Goal: Task Accomplishment & Management: Use online tool/utility

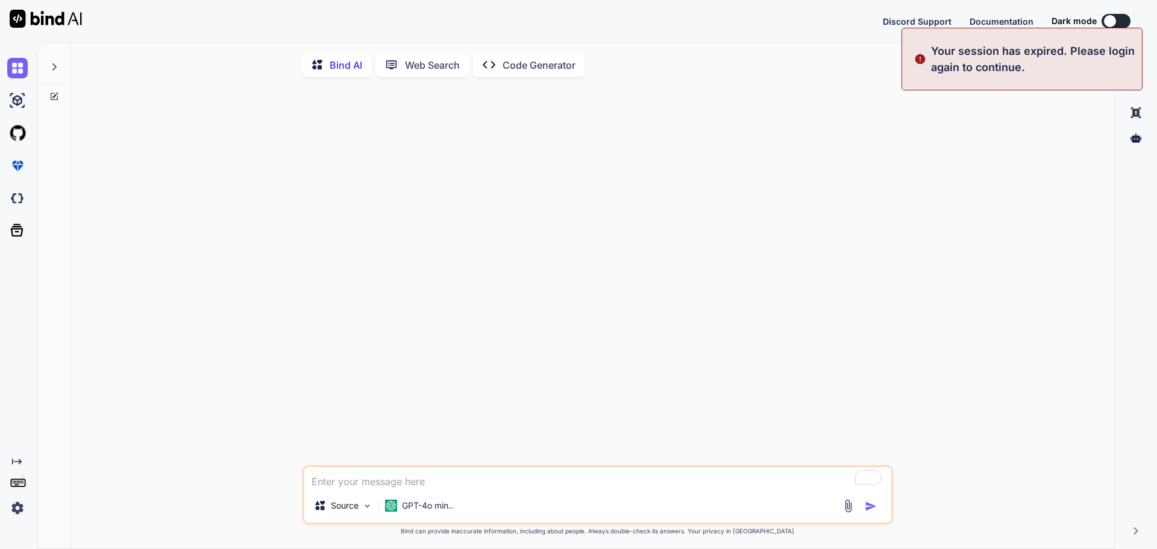
type textarea "x"
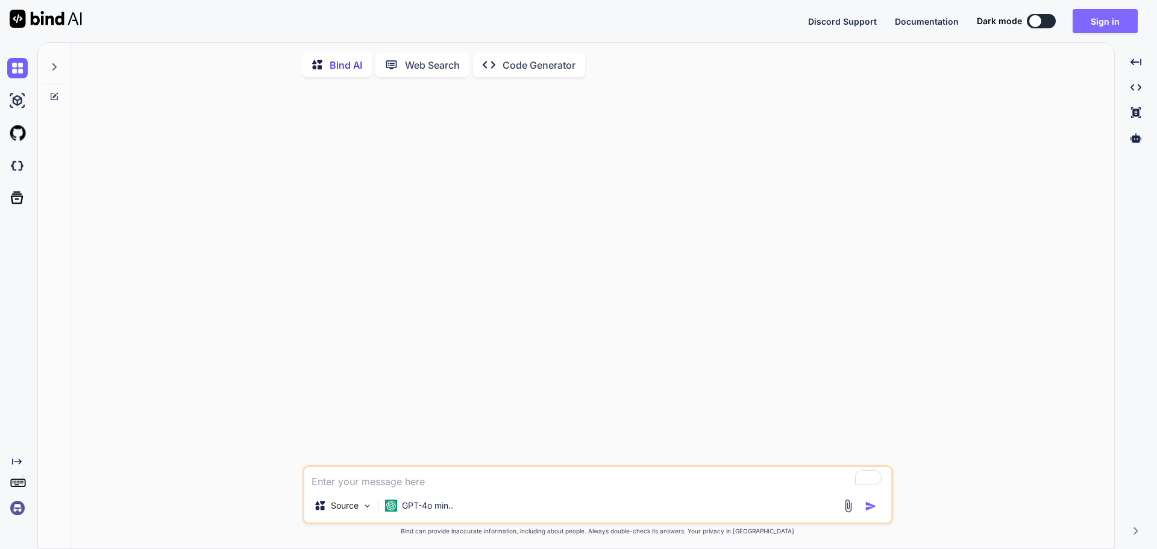
click at [1112, 20] on button "Sign in" at bounding box center [1104, 21] width 65 height 24
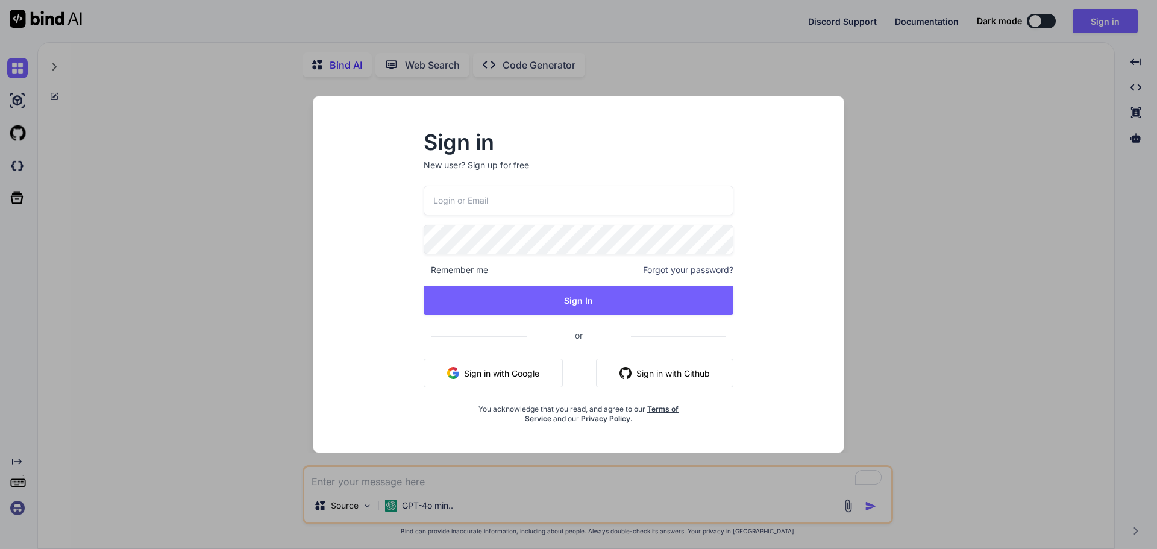
drag, startPoint x: 637, startPoint y: 196, endPoint x: 646, endPoint y: 194, distance: 9.9
click at [637, 196] on input "email" at bounding box center [578, 201] width 310 height 30
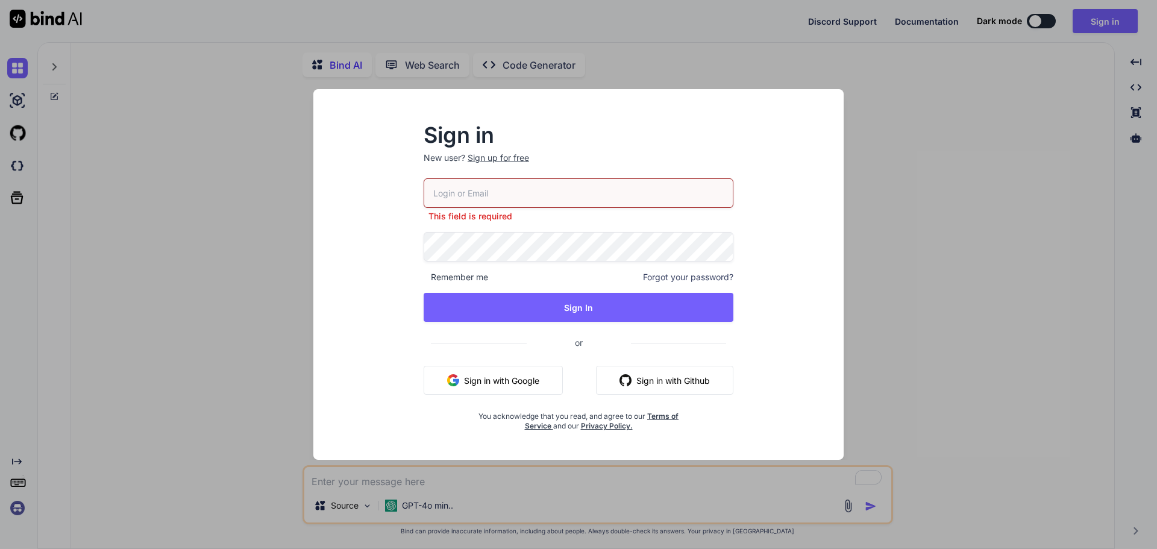
type input "[EMAIL_ADDRESS][DOMAIN_NAME]"
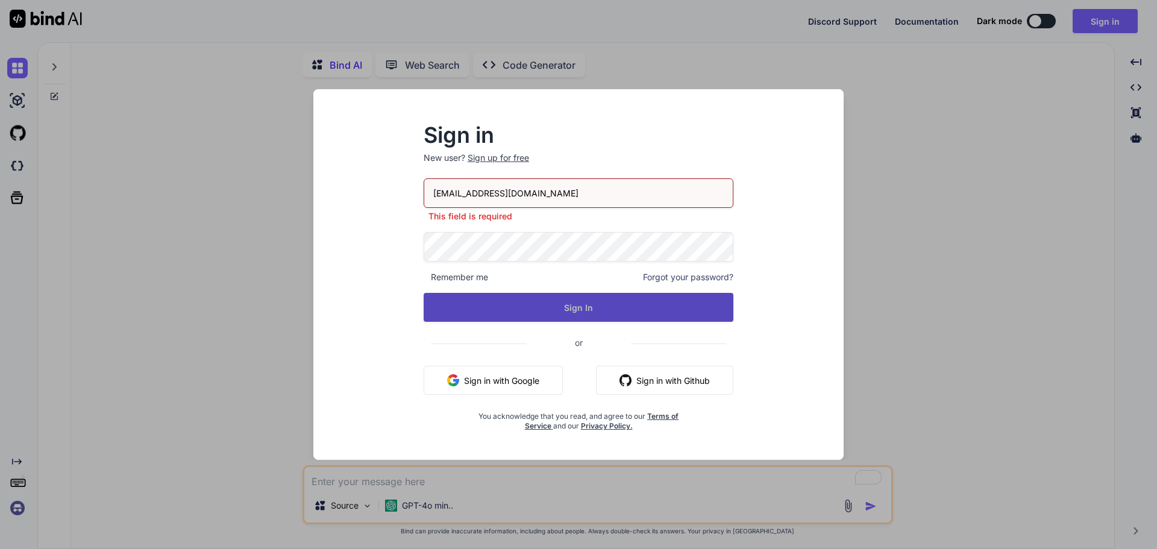
click at [583, 316] on button "Sign In" at bounding box center [578, 307] width 310 height 29
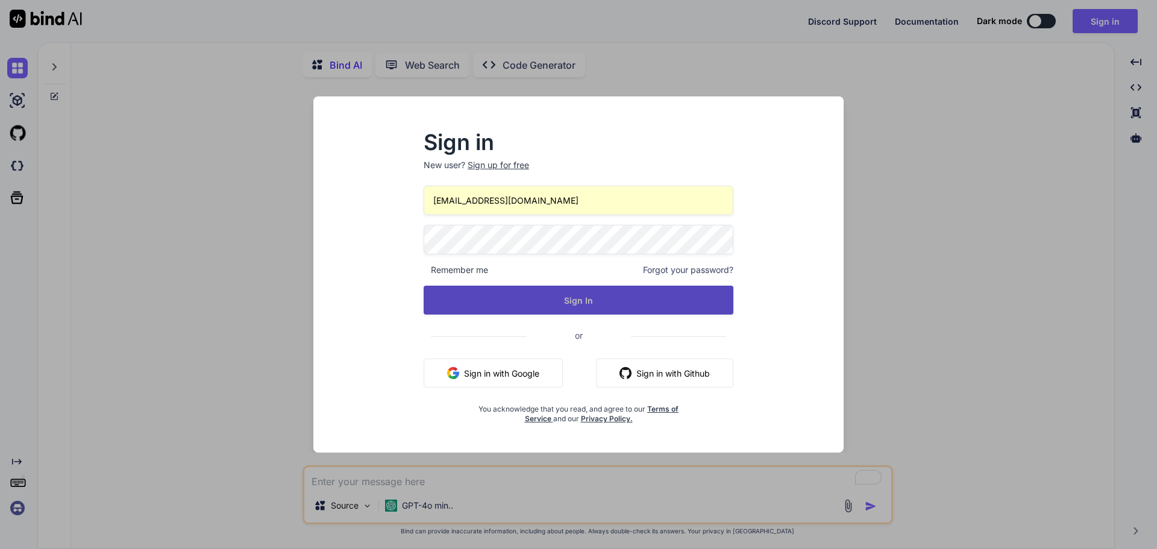
click at [608, 299] on button "Sign In" at bounding box center [578, 300] width 310 height 29
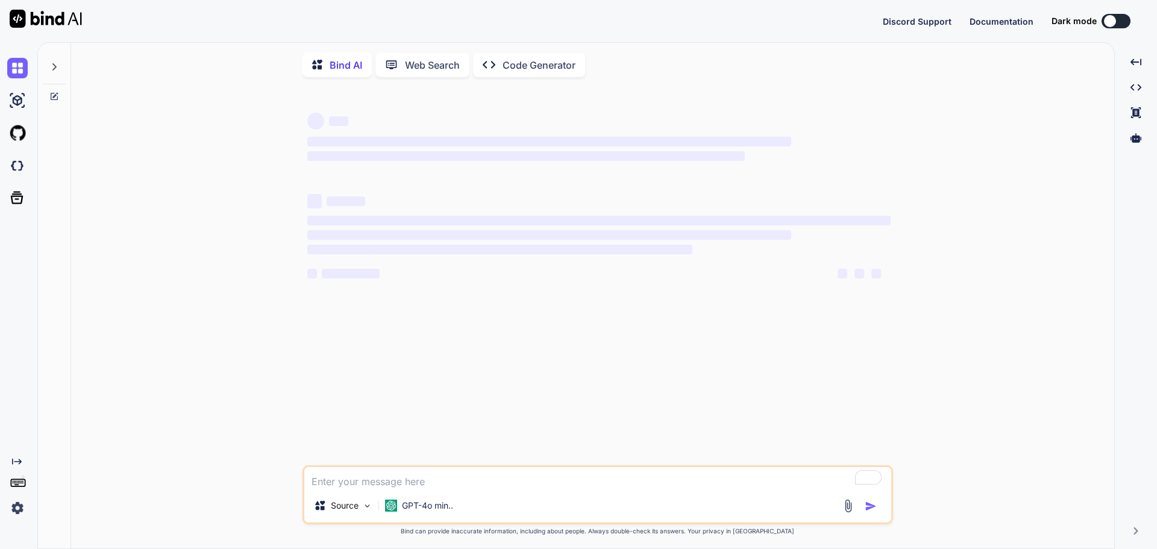
type textarea "x"
